Goal: Transaction & Acquisition: Purchase product/service

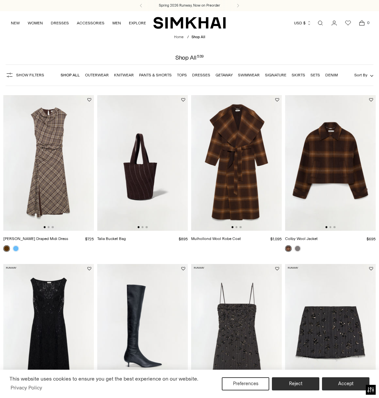
click at [199, 74] on link "Dresses" at bounding box center [201, 75] width 18 height 5
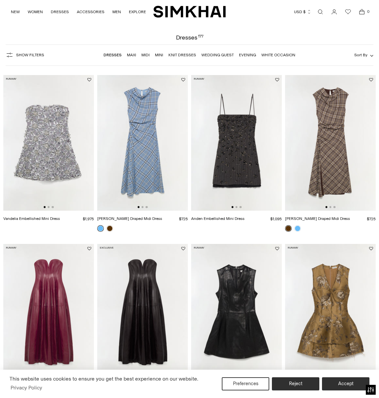
scroll to position [22, 0]
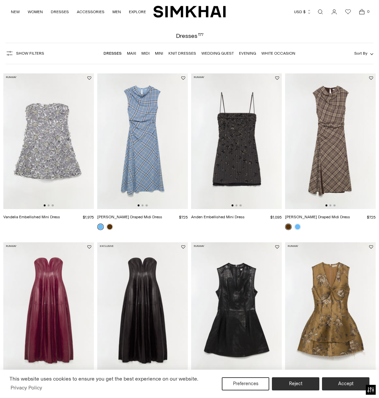
click at [48, 128] on img at bounding box center [48, 141] width 91 height 136
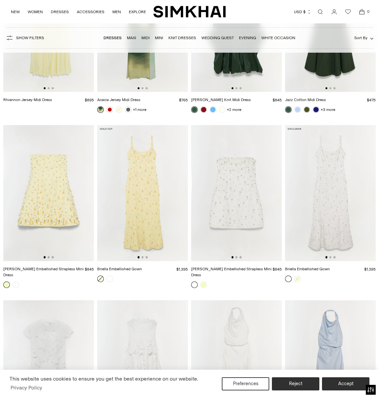
scroll to position [2846, 0]
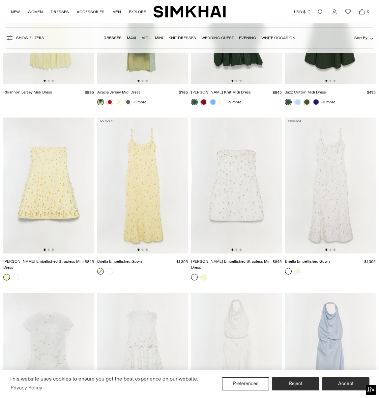
click at [333, 188] on img at bounding box center [330, 186] width 91 height 136
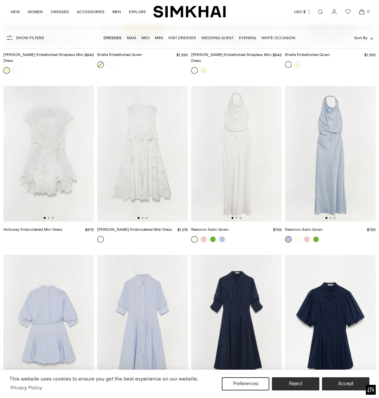
scroll to position [3070, 0]
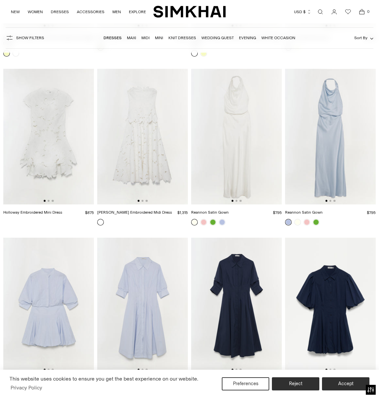
click at [328, 124] on img at bounding box center [330, 137] width 91 height 136
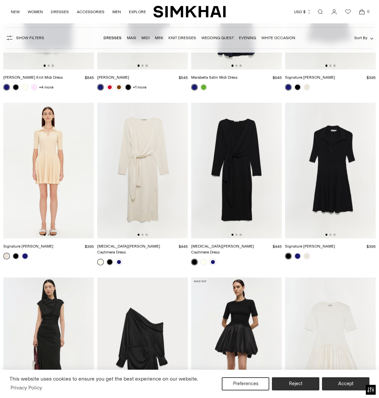
scroll to position [4415, 0]
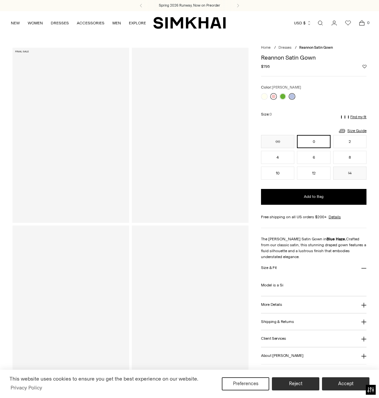
click at [272, 96] on link at bounding box center [273, 96] width 7 height 7
